Goal: Transaction & Acquisition: Purchase product/service

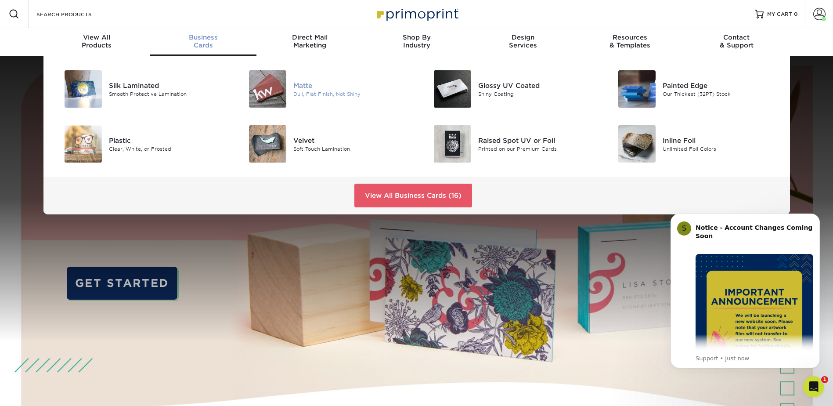
click at [335, 97] on div "[PERSON_NAME], Flat Finish, Not Shiny" at bounding box center [354, 88] width 123 height 37
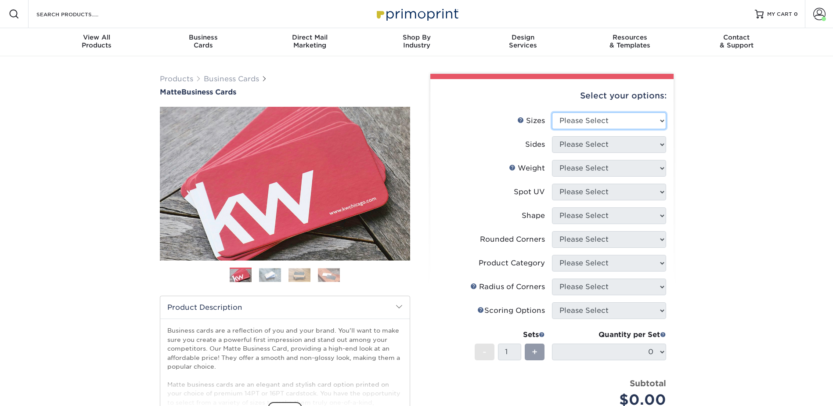
click at [592, 118] on select "Please Select 1.5" x 3.5" - Mini 1.75" x 3.5" - Mini 2" x 2" - Square 2" x 3" -…" at bounding box center [609, 120] width 114 height 17
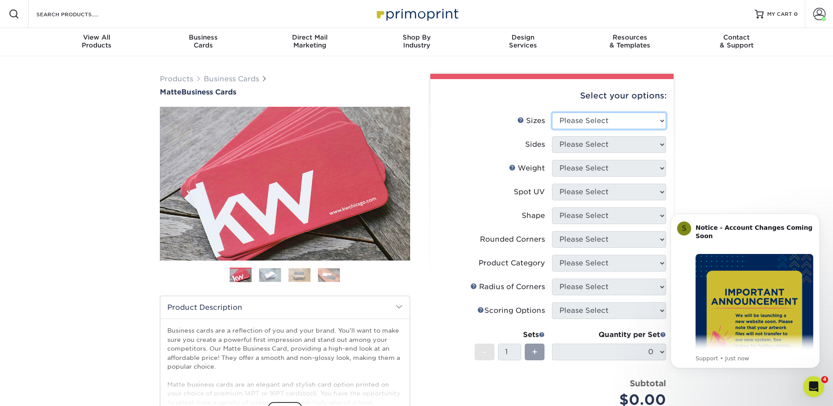
select select "2.00x3.50"
click at [552, 112] on select "Please Select 1.5" x 3.5" - Mini 1.75" x 3.5" - Mini 2" x 2" - Square 2" x 3" -…" at bounding box center [609, 120] width 114 height 17
click at [617, 139] on select "Please Select Print Both Sides Print Front Only" at bounding box center [609, 144] width 114 height 17
select select "13abbda7-1d64-4f25-8bb2-c179b224825d"
click at [552, 136] on select "Please Select Print Both Sides Print Front Only" at bounding box center [609, 144] width 114 height 17
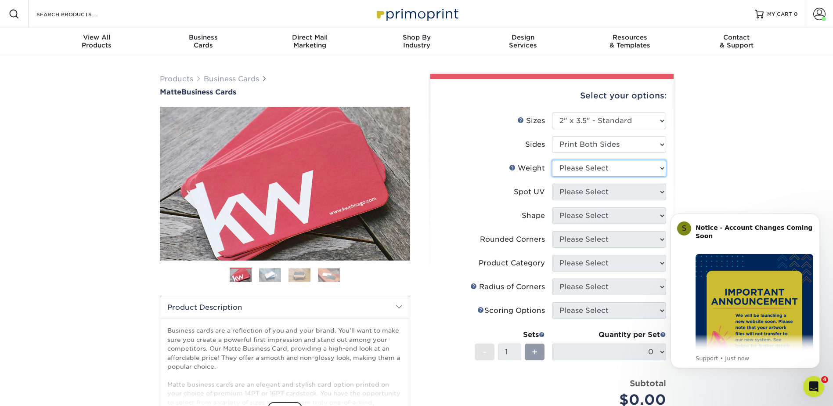
click at [614, 166] on select "Please Select 16PT 14PT" at bounding box center [609, 168] width 114 height 17
select select "16PT"
click at [552, 160] on select "Please Select 16PT 14PT" at bounding box center [609, 168] width 114 height 17
click at [606, 185] on select "Please Select No Spot UV Front and Back (Both Sides) Front Only Back Only" at bounding box center [609, 191] width 114 height 17
click at [552, 183] on select "Please Select No Spot UV Front and Back (Both Sides) Front Only Back Only" at bounding box center [609, 191] width 114 height 17
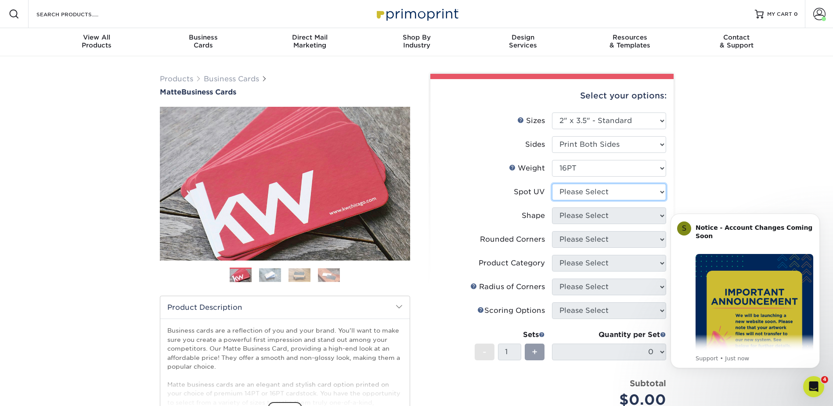
click at [606, 190] on select "Please Select No Spot UV Front and Back (Both Sides) Front Only Back Only" at bounding box center [609, 191] width 114 height 17
select select "3"
click at [552, 183] on select "Please Select No Spot UV Front and Back (Both Sides) Front Only Back Only" at bounding box center [609, 191] width 114 height 17
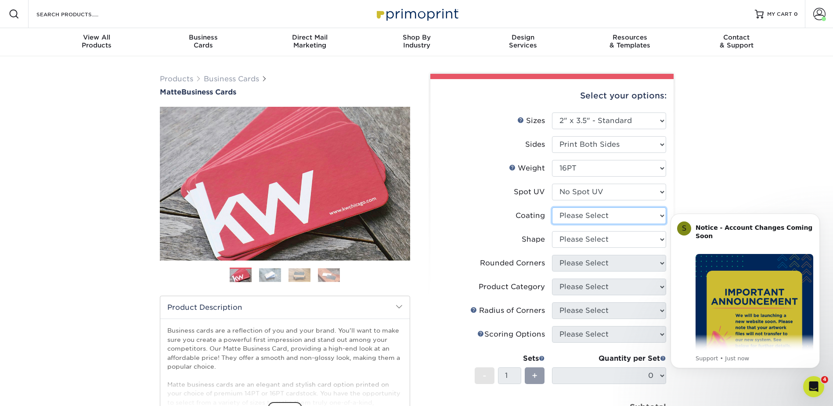
click at [611, 212] on select at bounding box center [609, 215] width 114 height 17
select select "121bb7b5-3b4d-429f-bd8d-bbf80e953313"
click at [552, 207] on select at bounding box center [609, 215] width 114 height 17
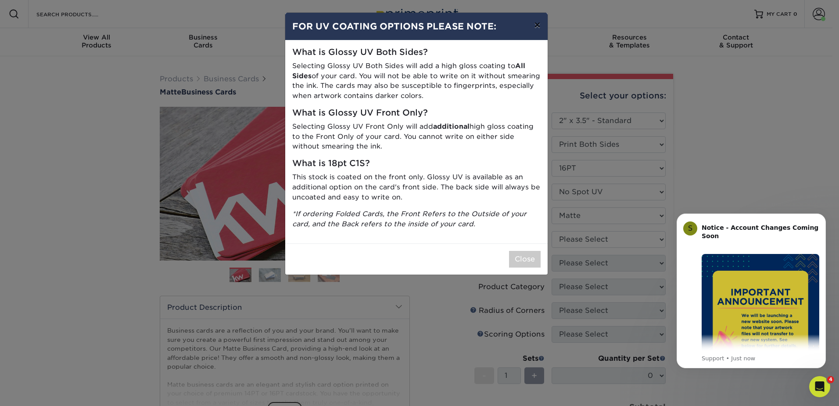
click at [539, 25] on button "×" at bounding box center [537, 25] width 20 height 25
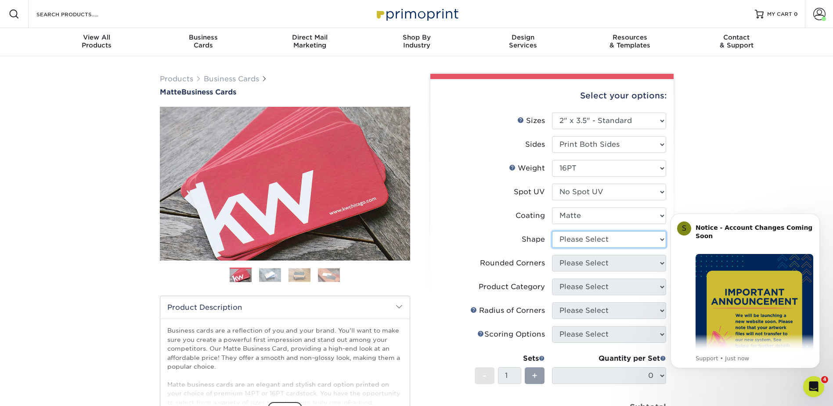
click at [632, 238] on select "Please Select Standard Oval" at bounding box center [609, 239] width 114 height 17
select select "standard"
click at [552, 231] on select "Please Select Standard Oval" at bounding box center [609, 239] width 114 height 17
click at [603, 267] on select "Please Select Yes - Round 2 Corners Yes - Round 4 Corners No" at bounding box center [609, 263] width 114 height 17
select select "0"
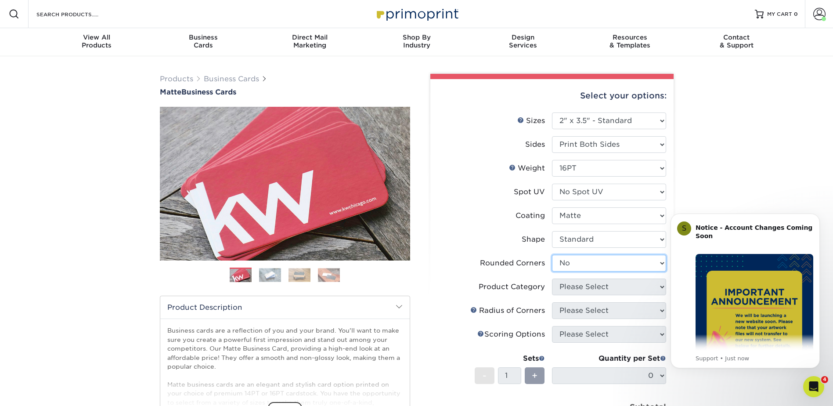
click at [552, 255] on select "Please Select Yes - Round 2 Corners Yes - Round 4 Corners No" at bounding box center [609, 263] width 114 height 17
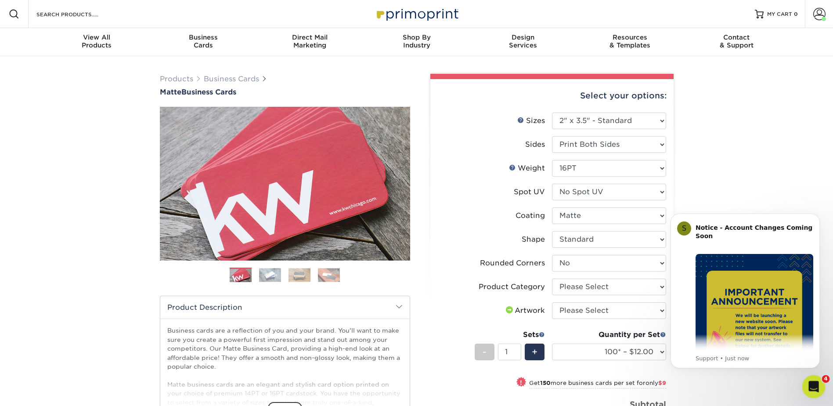
click at [816, 382] on icon "Open Intercom Messenger" at bounding box center [812, 385] width 14 height 14
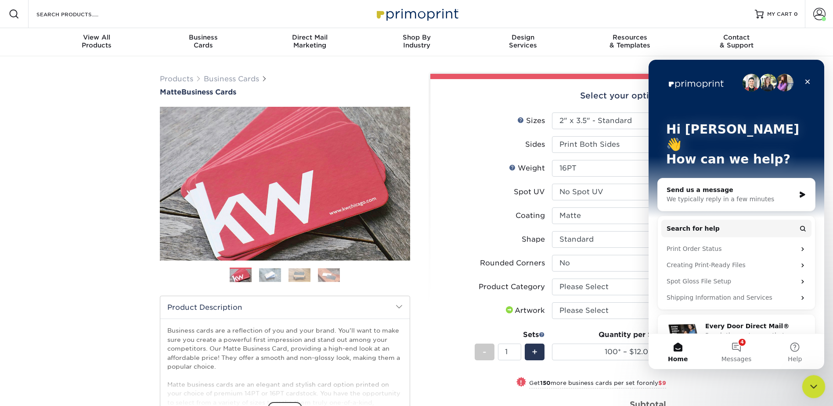
click at [807, 384] on icon "Close Intercom Messenger" at bounding box center [812, 385] width 11 height 11
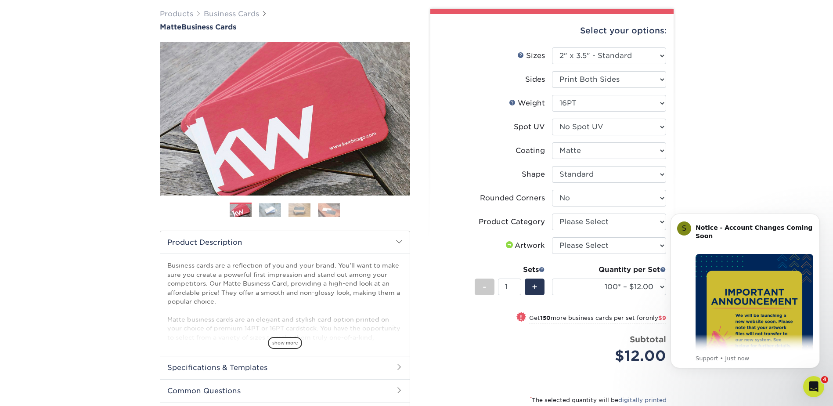
scroll to position [88, 0]
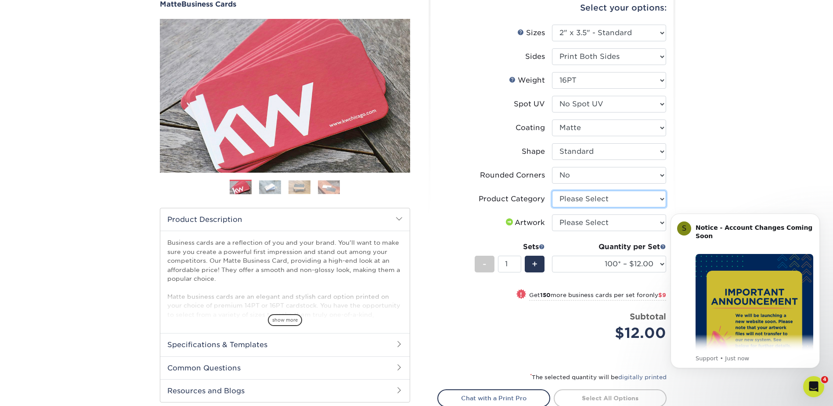
click at [602, 206] on select "Please Select Business Cards" at bounding box center [609, 198] width 114 height 17
select select "3b5148f1-0588-4f88-a218-97bcfdce65c1"
click at [552, 190] on select "Please Select Business Cards" at bounding box center [609, 198] width 114 height 17
click at [614, 227] on select "Please Select I will upload files I need a design - $100" at bounding box center [609, 222] width 114 height 17
select select "upload"
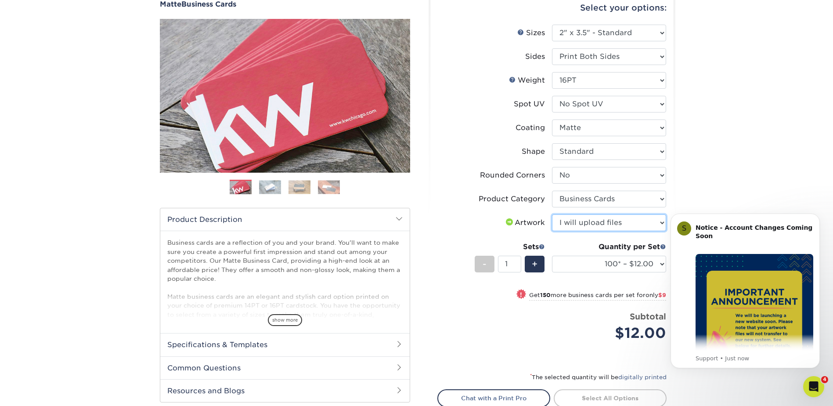
click at [552, 214] on select "Please Select I will upload files I need a design - $100" at bounding box center [609, 222] width 114 height 17
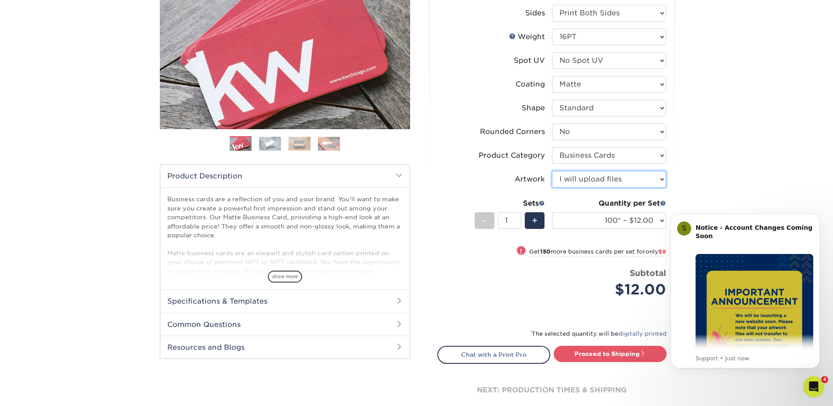
scroll to position [161, 0]
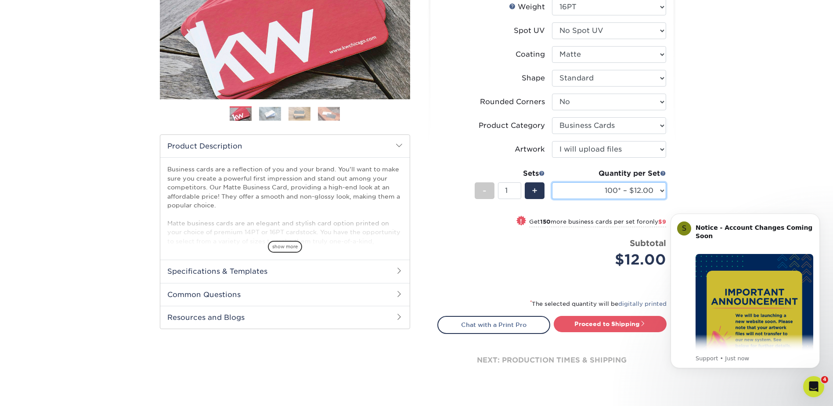
click at [623, 190] on select "100* – $12.00 250* – $21.00 500 – $42.00 1000 – $53.00 2500 – $95.00 5000 – $18…" at bounding box center [609, 190] width 114 height 17
select select "250* – $21.00"
click at [552, 182] on select "100* – $12.00 250* – $21.00 500 – $42.00 1000 – $53.00 2500 – $95.00 5000 – $18…" at bounding box center [609, 190] width 114 height 17
click at [627, 326] on link "Proceed to Shipping" at bounding box center [609, 324] width 113 height 16
type input "Set 1"
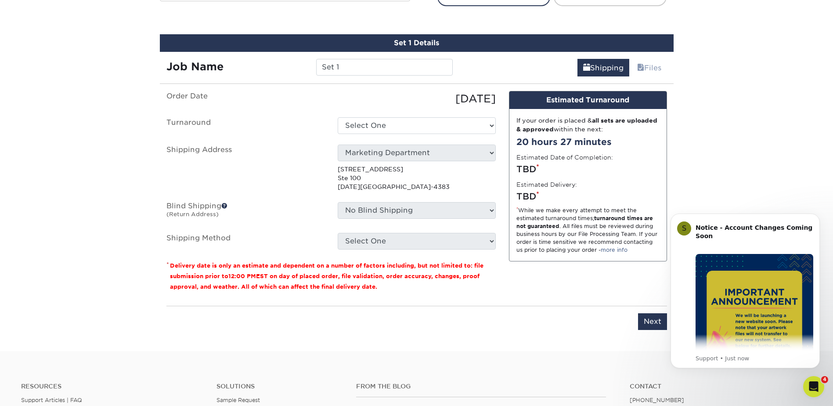
scroll to position [501, 0]
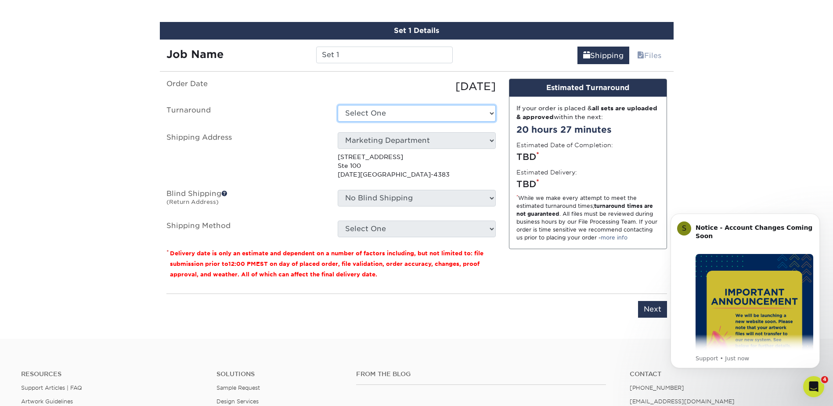
click at [443, 116] on select "Select One 2-4 Business Days 2 Day Next Business Day" at bounding box center [416, 113] width 158 height 17
select select "23721297-b68b-4846-ba83-3171e6bd9d78"
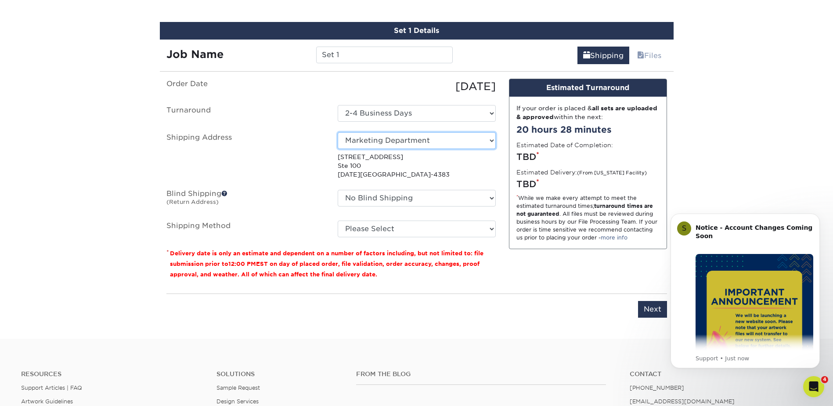
click at [427, 137] on select "Select One Arieux Home Bradley Cole BrianRothermel Brittney Q Chris C Collette …" at bounding box center [416, 140] width 158 height 17
click at [337, 132] on select "Select One Arieux Home Bradley Cole BrianRothermel Brittney Q Chris C Collette …" at bounding box center [416, 140] width 158 height 17
click at [424, 197] on select "No Blind Shipping Arieux Home Bradley Cole BrianRothermel Brittney Q Chris C Co…" at bounding box center [416, 198] width 158 height 17
select select "271926"
click at [337, 190] on select "No Blind Shipping Arieux Home Bradley Cole BrianRothermel Brittney Q Chris C Co…" at bounding box center [416, 198] width 158 height 17
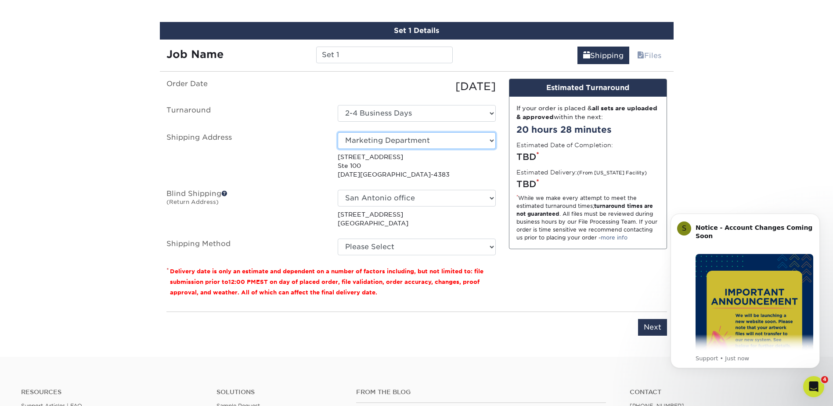
click at [436, 142] on select "Select One Arieux Home Bradley Cole BrianRothermel Brittney Q Chris C Collette …" at bounding box center [416, 140] width 158 height 17
select select "271926"
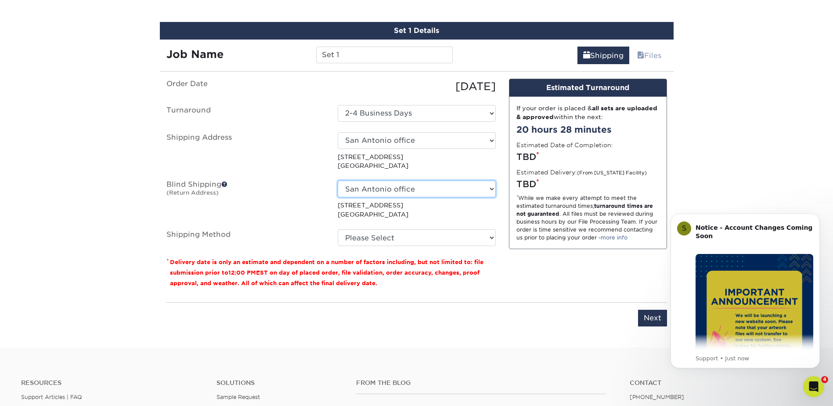
click at [477, 189] on select "No Blind Shipping Arieux Home Bradley Cole BrianRothermel Brittney Q Chris C Co…" at bounding box center [416, 188] width 158 height 17
select select "240587"
click at [337, 180] on select "No Blind Shipping Arieux Home Bradley Cole BrianRothermel Brittney Q Chris C Co…" at bounding box center [416, 188] width 158 height 17
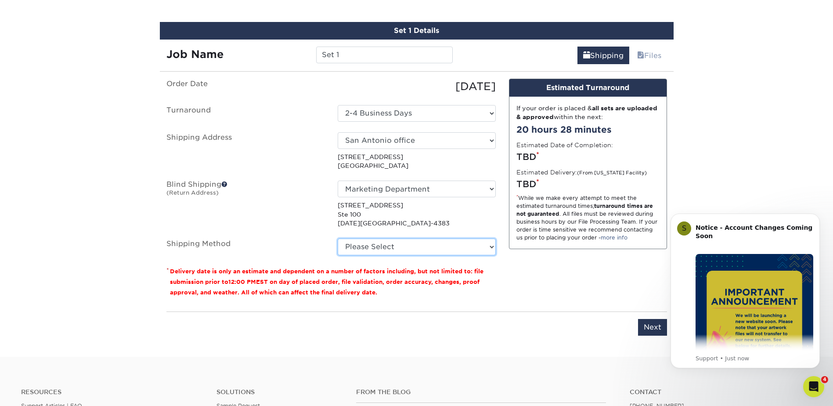
click at [382, 250] on select "Please Select Ground Shipping (+$7.84) 3 Day Shipping Service (+$20.04) 2 Day A…" at bounding box center [416, 246] width 158 height 17
select select "03"
click at [337, 238] on select "Please Select Ground Shipping (+$7.84) 3 Day Shipping Service (+$20.04) 2 Day A…" at bounding box center [416, 246] width 158 height 17
